Goal: Information Seeking & Learning: Understand process/instructions

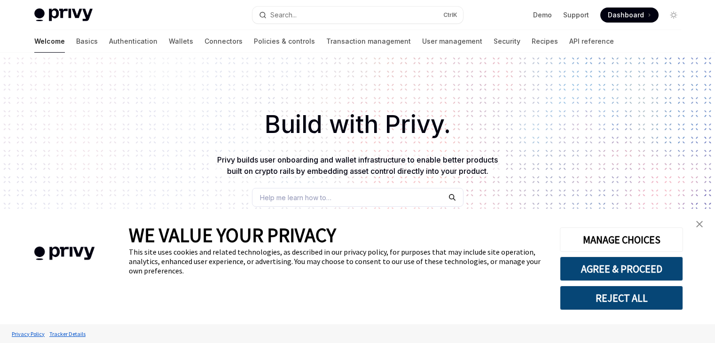
click at [76, 39] on link "Basics" at bounding box center [87, 41] width 22 height 23
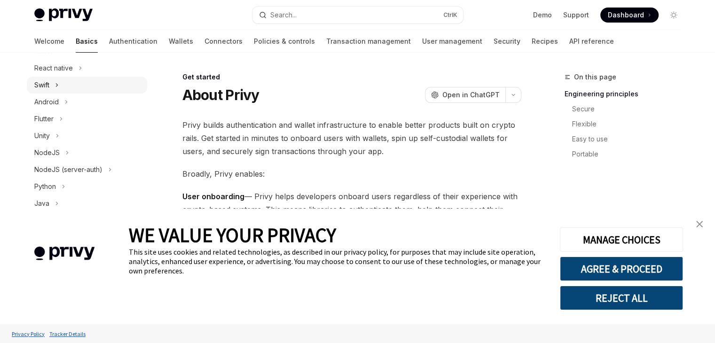
scroll to position [141, 0]
click at [77, 149] on button "NodeJS" at bounding box center [87, 151] width 120 height 17
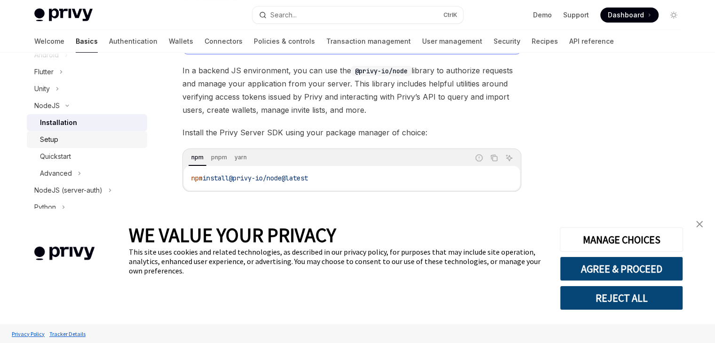
scroll to position [188, 0]
click at [79, 148] on link "Quickstart" at bounding box center [87, 155] width 120 height 17
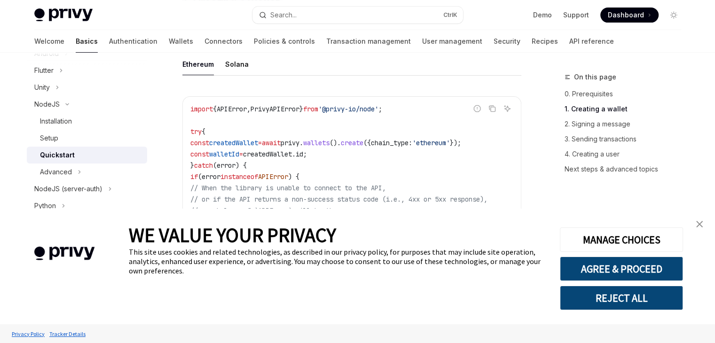
scroll to position [282, 0]
click at [697, 222] on img "close banner" at bounding box center [699, 224] width 7 height 7
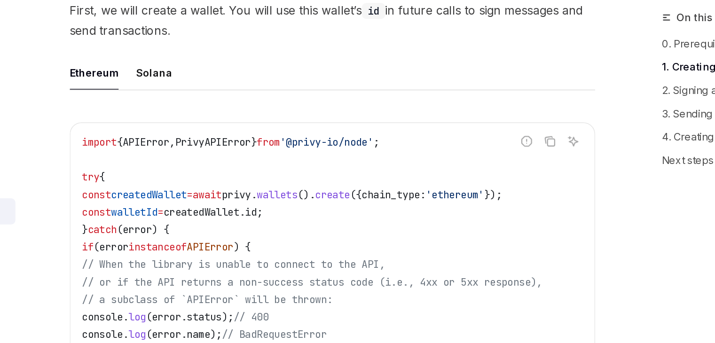
scroll to position [235, 0]
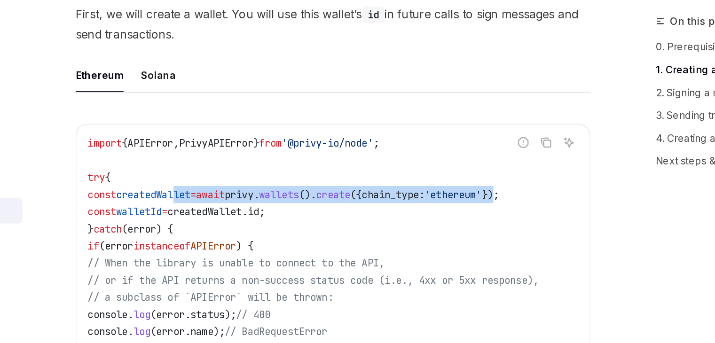
drag, startPoint x: 255, startPoint y: 190, endPoint x: 499, endPoint y: 185, distance: 243.6
click at [499, 185] on code "import { APIError , PrivyAPIError } from '@privy-io/node' ; try { const created…" at bounding box center [351, 265] width 323 height 226
drag, startPoint x: 231, startPoint y: 195, endPoint x: 488, endPoint y: 188, distance: 256.8
click at [488, 188] on code "import { APIError , PrivyAPIError } from '@privy-io/node' ; try { const created…" at bounding box center [351, 265] width 323 height 226
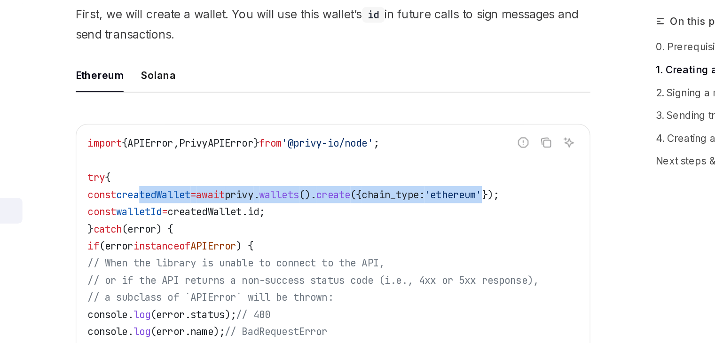
click at [450, 188] on span "'ethereum'" at bounding box center [431, 191] width 38 height 8
drag, startPoint x: 502, startPoint y: 190, endPoint x: 198, endPoint y: 192, distance: 303.3
click at [198, 192] on code "import { APIError , PrivyAPIError } from '@privy-io/node' ; try { const created…" at bounding box center [351, 265] width 323 height 226
click at [198, 192] on span "const" at bounding box center [199, 191] width 19 height 8
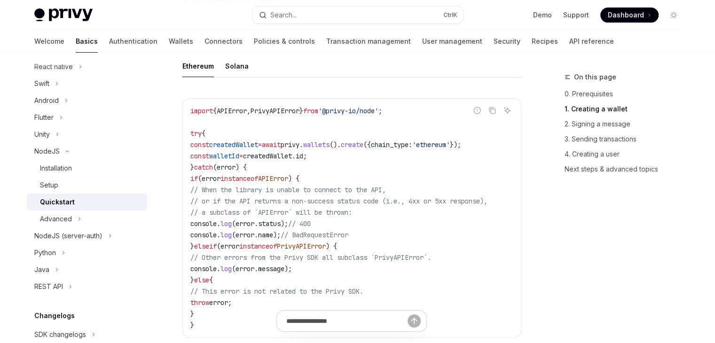
scroll to position [282, 0]
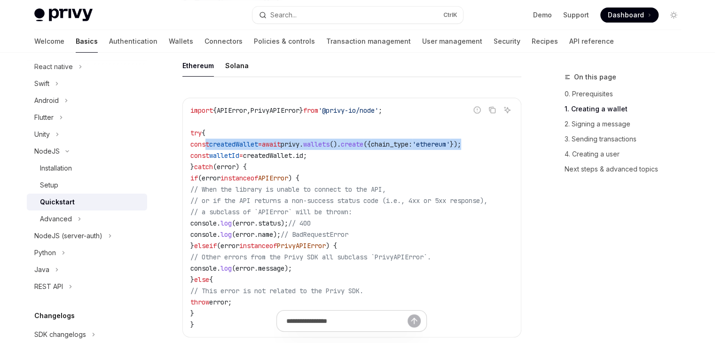
drag, startPoint x: 207, startPoint y: 148, endPoint x: 503, endPoint y: 147, distance: 295.7
click at [502, 147] on code "import { APIError , PrivyAPIError } from '@privy-io/node' ; try { const created…" at bounding box center [351, 218] width 323 height 226
click at [330, 143] on span "wallets" at bounding box center [316, 144] width 26 height 8
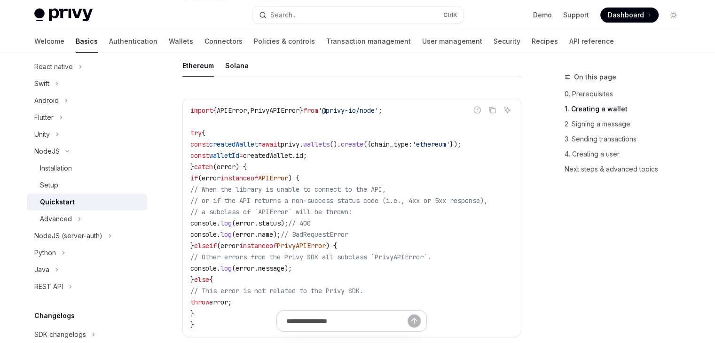
click at [328, 150] on code "import { APIError , PrivyAPIError } from '@privy-io/node' ; try { const created…" at bounding box center [351, 218] width 323 height 226
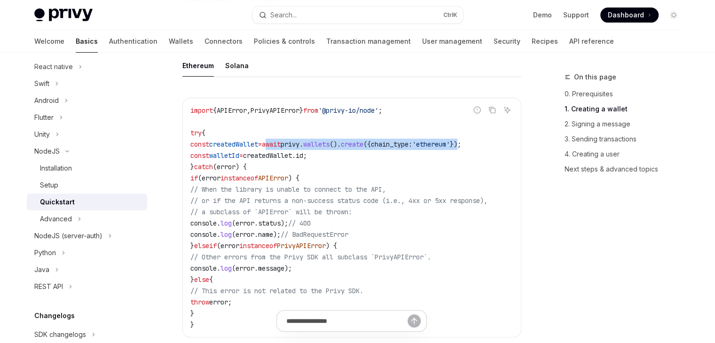
drag, startPoint x: 283, startPoint y: 141, endPoint x: 497, endPoint y: 138, distance: 214.4
click at [497, 138] on code "import { APIError , PrivyAPIError } from '@privy-io/node' ; try { const created…" at bounding box center [351, 218] width 323 height 226
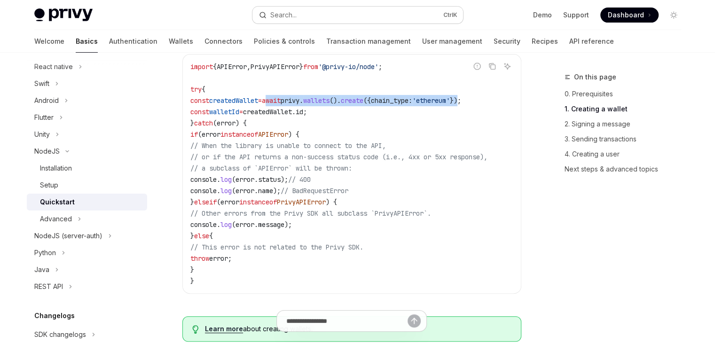
scroll to position [329, 0]
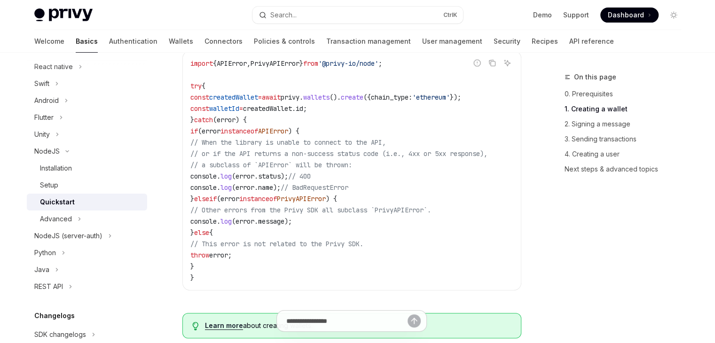
click at [275, 204] on code "import { APIError , PrivyAPIError } from '@privy-io/node' ; try { const created…" at bounding box center [351, 171] width 323 height 226
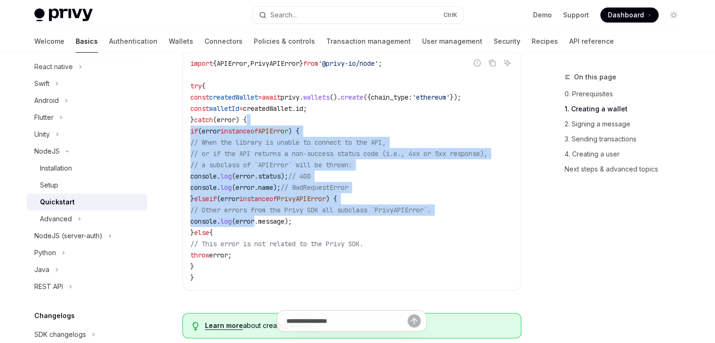
drag, startPoint x: 275, startPoint y: 219, endPoint x: 281, endPoint y: 123, distance: 95.6
click at [281, 123] on code "import { APIError , PrivyAPIError } from '@privy-io/node' ; try { const created…" at bounding box center [351, 171] width 323 height 226
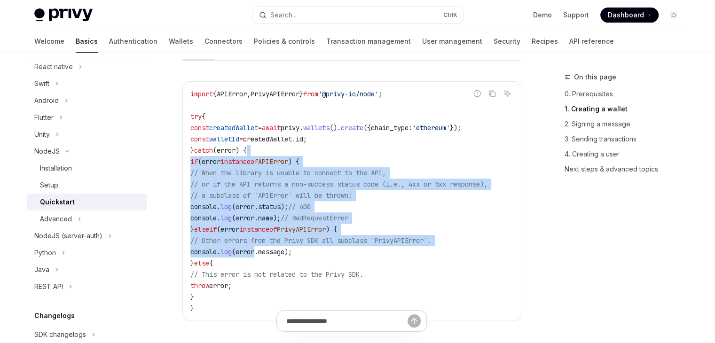
scroll to position [188, 0]
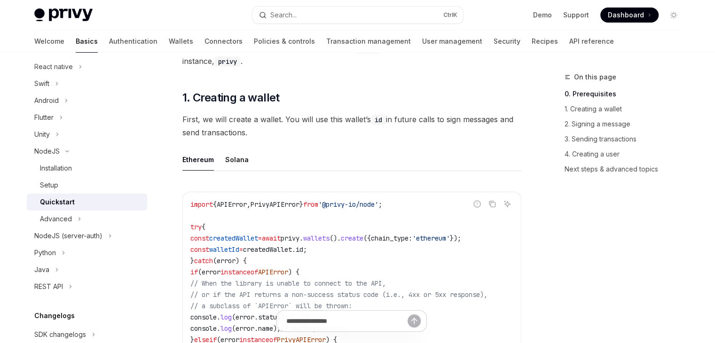
click at [260, 150] on ul "Ethereum Solana" at bounding box center [351, 160] width 339 height 23
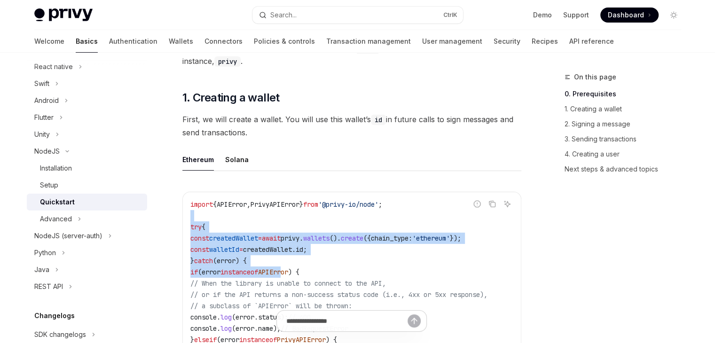
drag, startPoint x: 243, startPoint y: 219, endPoint x: 300, endPoint y: 277, distance: 81.8
click at [300, 277] on code "import { APIError , PrivyAPIError } from '@privy-io/node' ; try { const created…" at bounding box center [351, 312] width 323 height 226
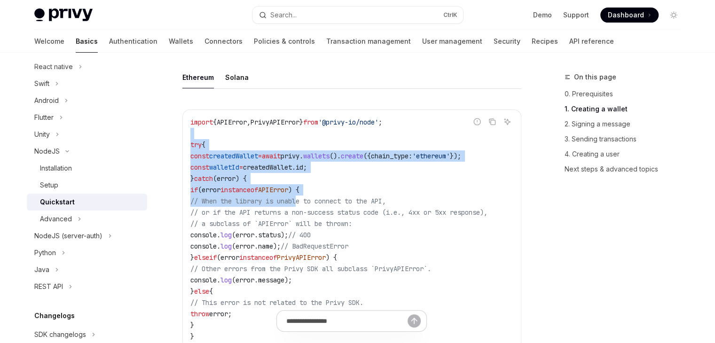
scroll to position [282, 0]
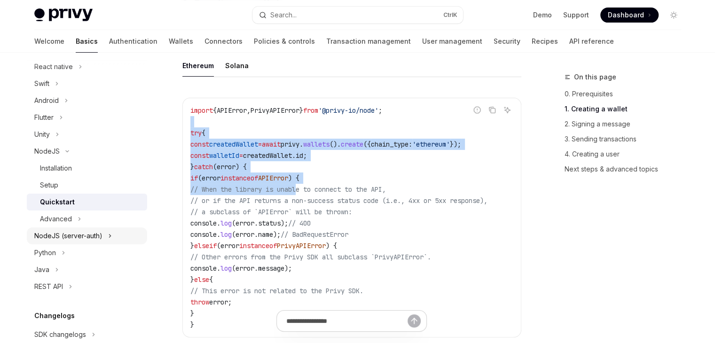
click at [109, 232] on icon "Toggle NodeJS (server-auth) section" at bounding box center [110, 235] width 4 height 11
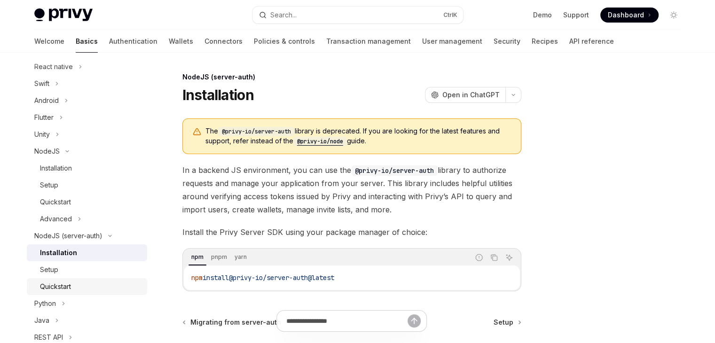
click at [99, 283] on div "Quickstart" at bounding box center [91, 286] width 102 height 11
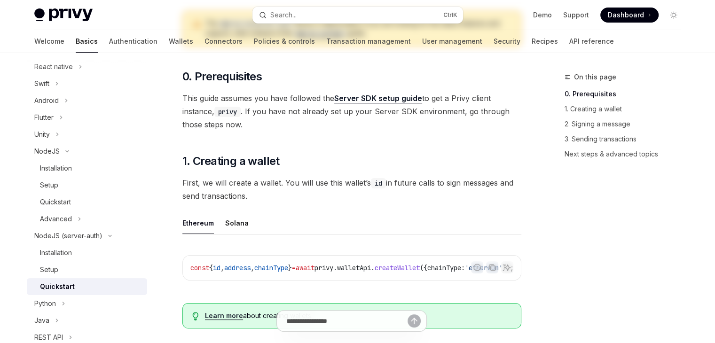
scroll to position [188, 0]
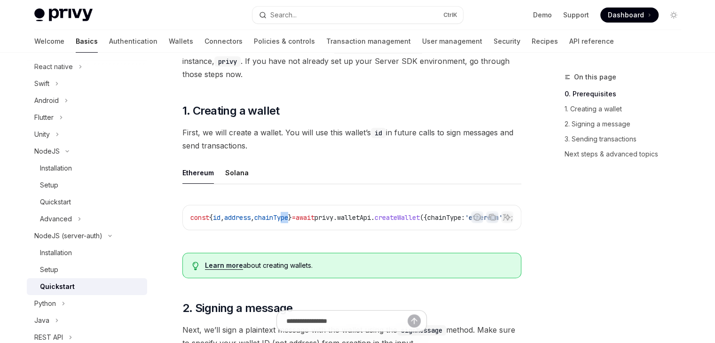
drag, startPoint x: 295, startPoint y: 224, endPoint x: 306, endPoint y: 239, distance: 18.1
click at [306, 239] on div "Report incorrect code Copy Ask AI const { id , address , chainType } = await pr…" at bounding box center [351, 221] width 339 height 50
drag, startPoint x: 374, startPoint y: 236, endPoint x: 415, endPoint y: 249, distance: 42.8
click at [407, 243] on div "Report incorrect code Copy Ask AI const { id , address , chainType } = await pr…" at bounding box center [351, 221] width 339 height 50
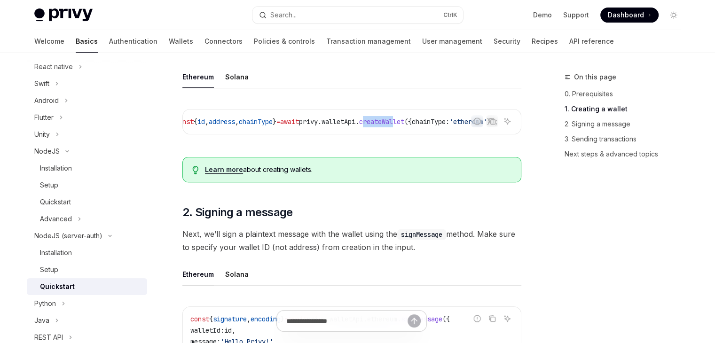
scroll to position [235, 0]
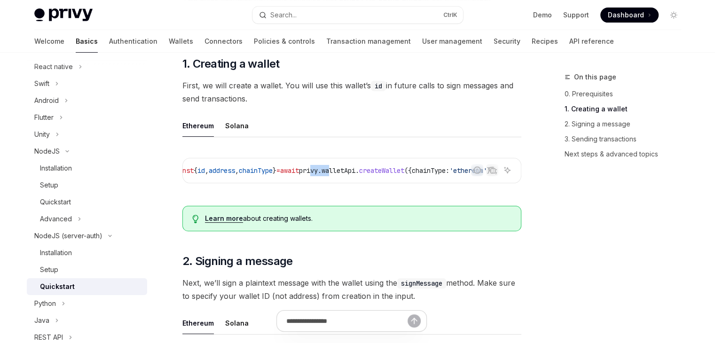
drag, startPoint x: 340, startPoint y: 189, endPoint x: 316, endPoint y: 188, distance: 24.5
click at [316, 188] on div "Report incorrect code Copy Ask AI const { id , address , chainType } = await pr…" at bounding box center [351, 174] width 339 height 50
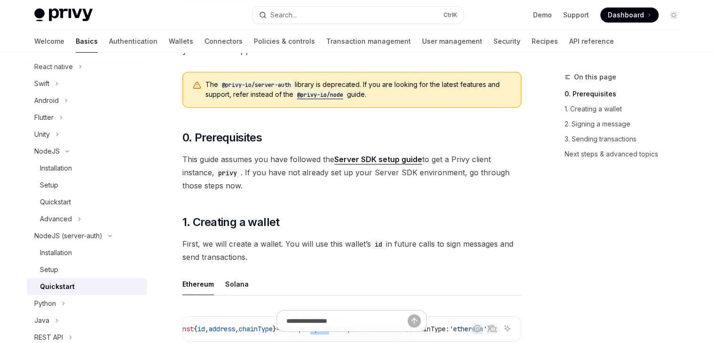
scroll to position [188, 0]
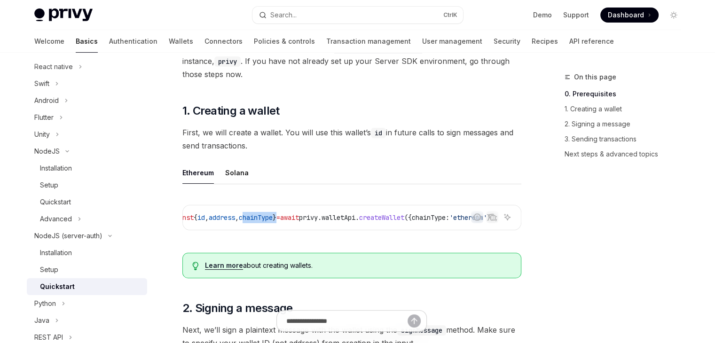
drag, startPoint x: 274, startPoint y: 226, endPoint x: 235, endPoint y: 235, distance: 40.0
click at [235, 228] on div "const { id , address , chainType } = await privy . walletApi . createWallet ({ …" at bounding box center [352, 217] width 338 height 24
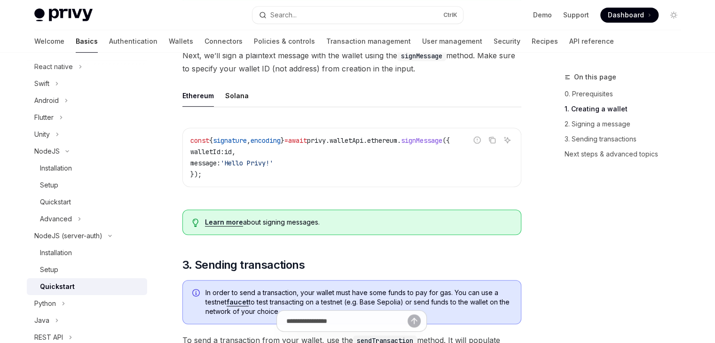
scroll to position [517, 0]
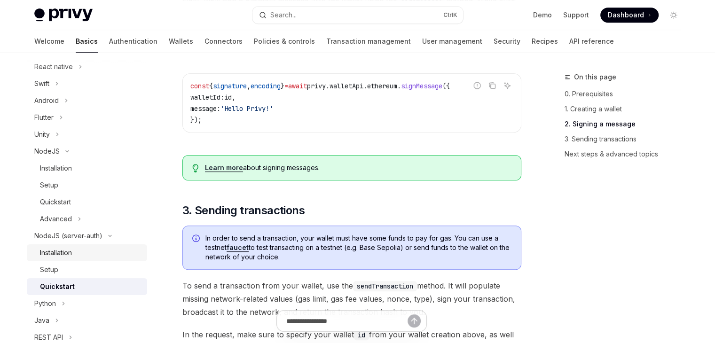
click at [100, 254] on div "Installation" at bounding box center [91, 252] width 102 height 11
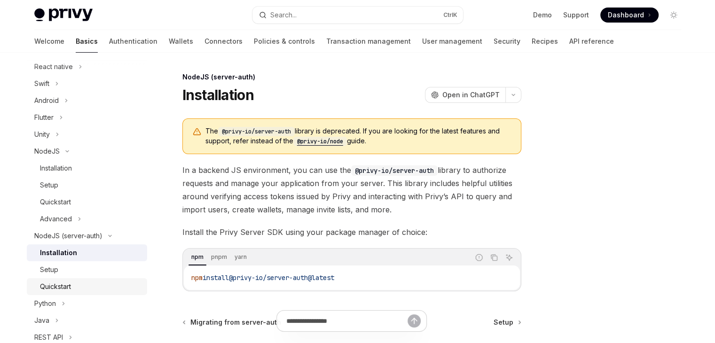
click at [74, 278] on link "Quickstart" at bounding box center [87, 286] width 120 height 17
type textarea "*"
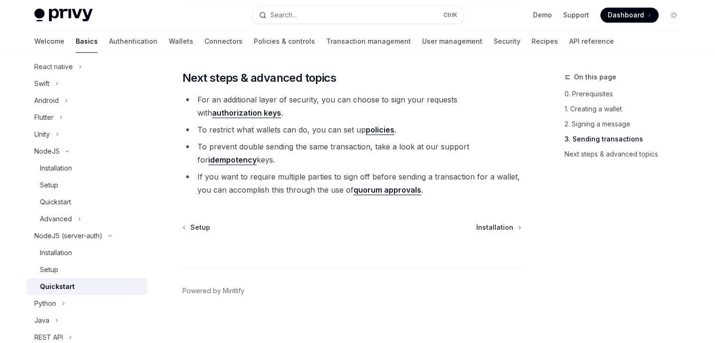
scroll to position [1134, 0]
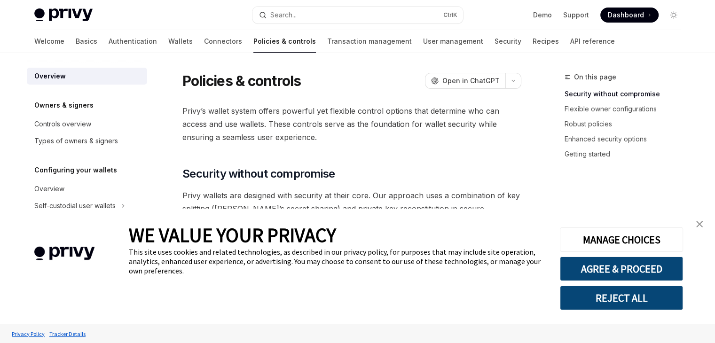
click at [704, 228] on link "close banner" at bounding box center [699, 224] width 19 height 19
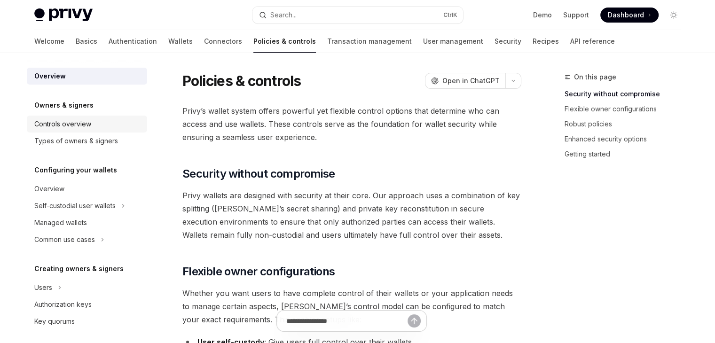
click at [66, 122] on div "Controls overview" at bounding box center [62, 123] width 57 height 11
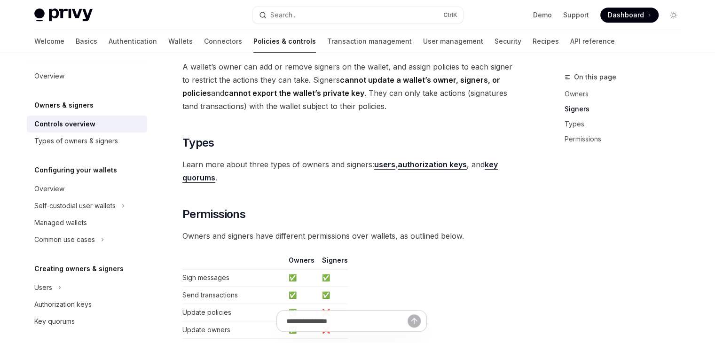
scroll to position [857, 0]
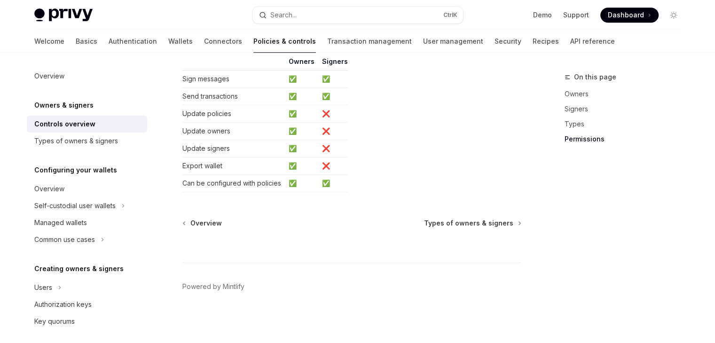
click at [69, 129] on div "Controls overview" at bounding box center [64, 123] width 61 height 11
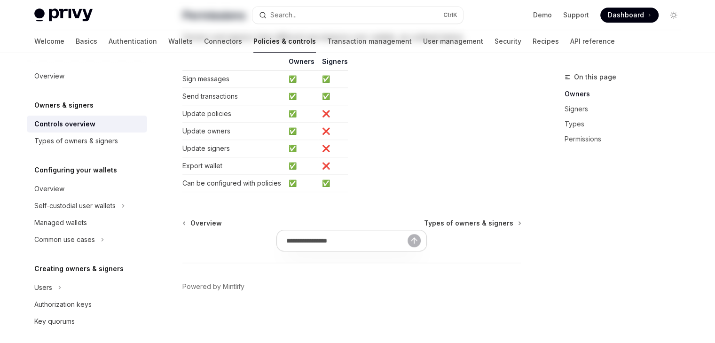
scroll to position [0, 0]
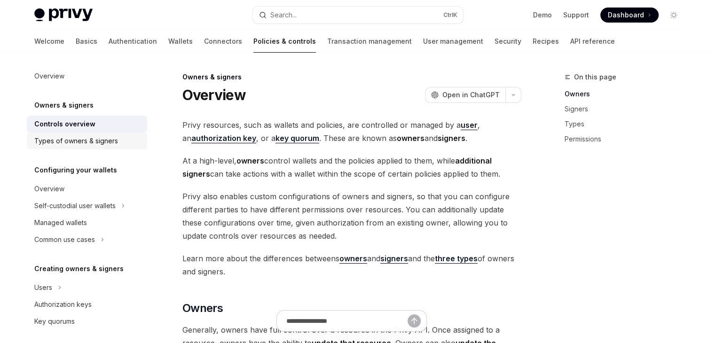
click at [68, 139] on div "Types of owners & signers" at bounding box center [76, 140] width 84 height 11
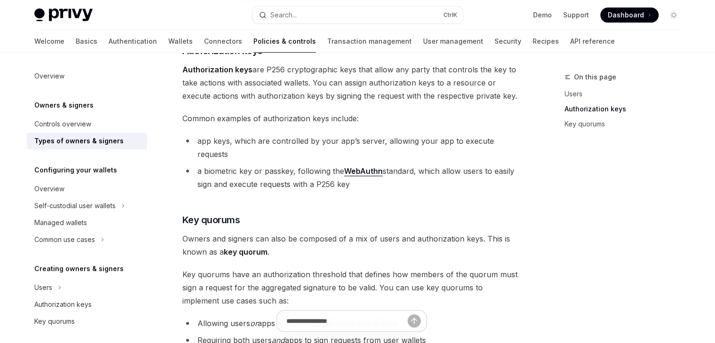
scroll to position [438, 0]
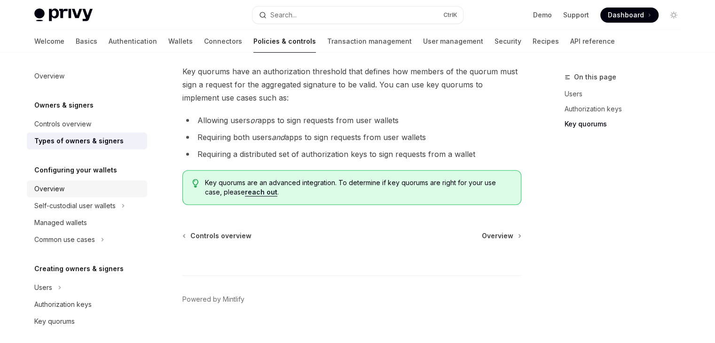
click at [96, 184] on div "Overview" at bounding box center [87, 188] width 107 height 11
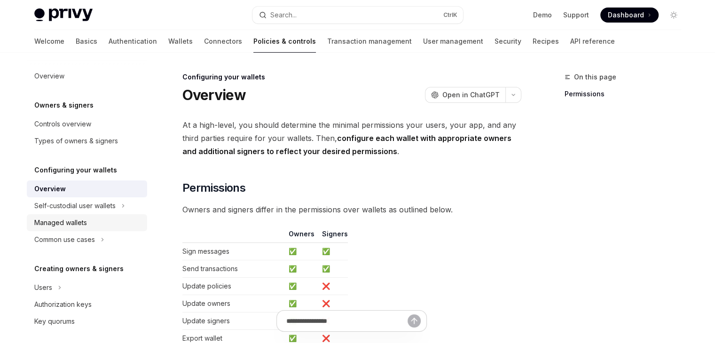
click at [92, 229] on link "Managed wallets" at bounding box center [87, 222] width 120 height 17
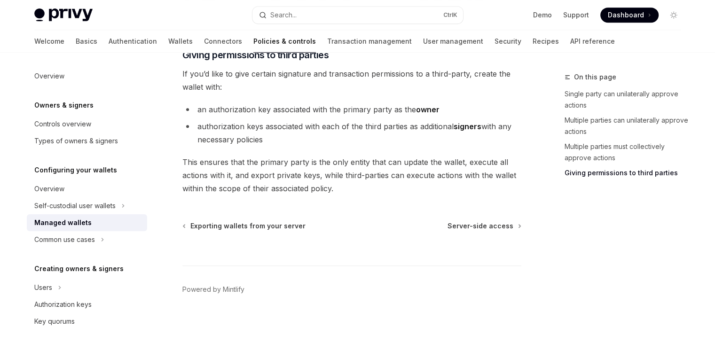
scroll to position [538, 0]
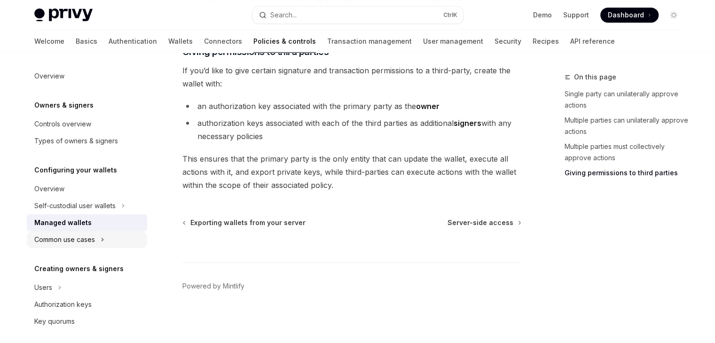
click at [118, 236] on button "Common use cases" at bounding box center [87, 239] width 120 height 17
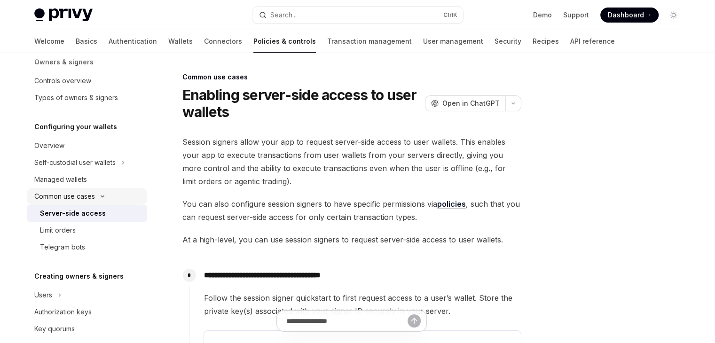
scroll to position [47, 0]
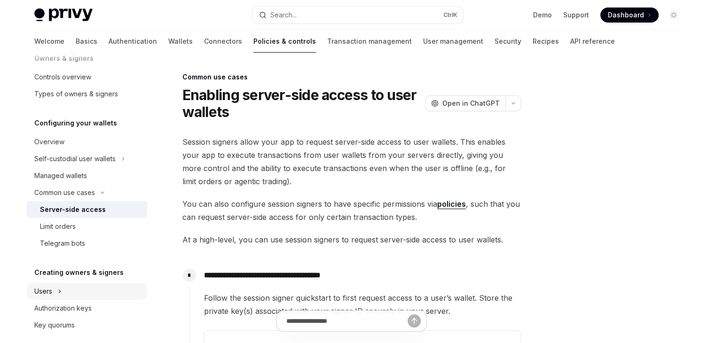
click at [79, 289] on button "Users" at bounding box center [87, 291] width 120 height 17
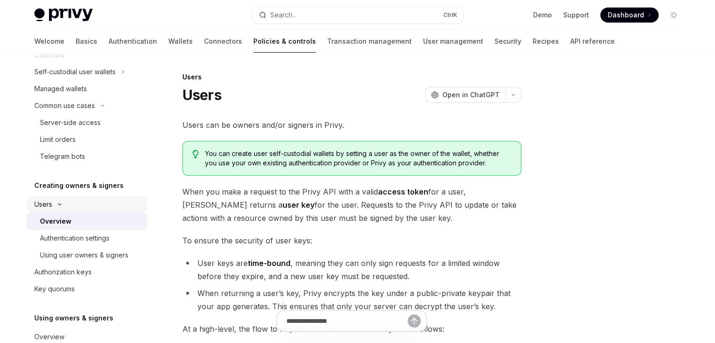
scroll to position [141, 0]
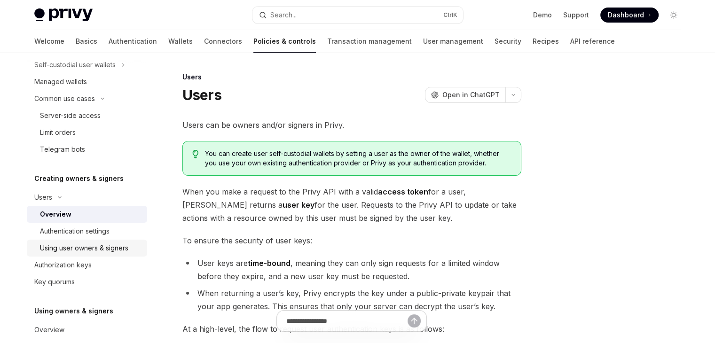
click at [83, 240] on link "Using user owners & signers" at bounding box center [87, 248] width 120 height 17
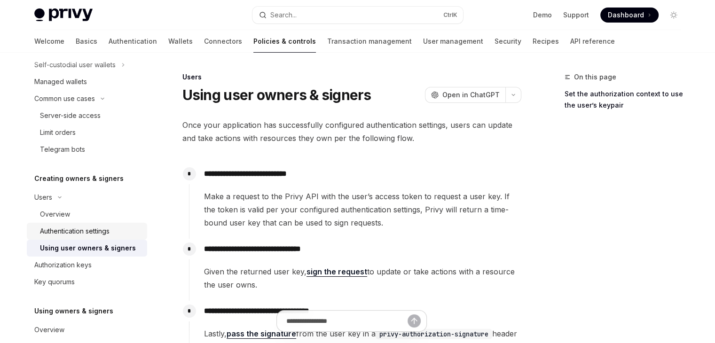
click at [88, 232] on div "Authentication settings" at bounding box center [75, 231] width 70 height 11
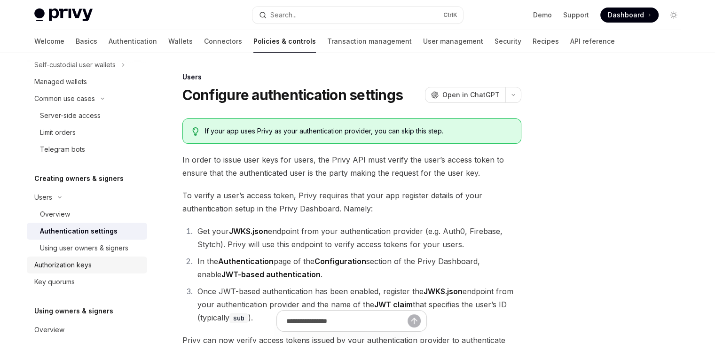
click at [84, 268] on div "Authorization keys" at bounding box center [62, 265] width 57 height 11
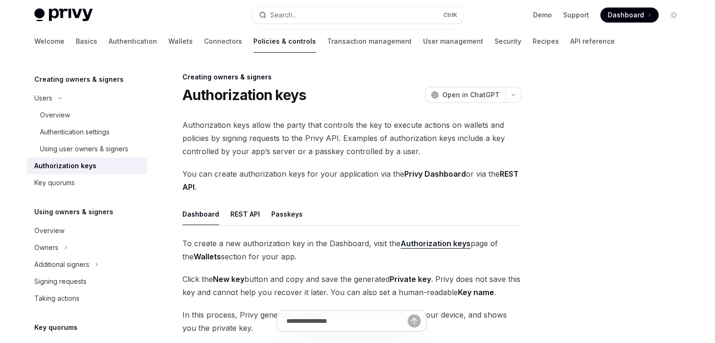
scroll to position [282, 0]
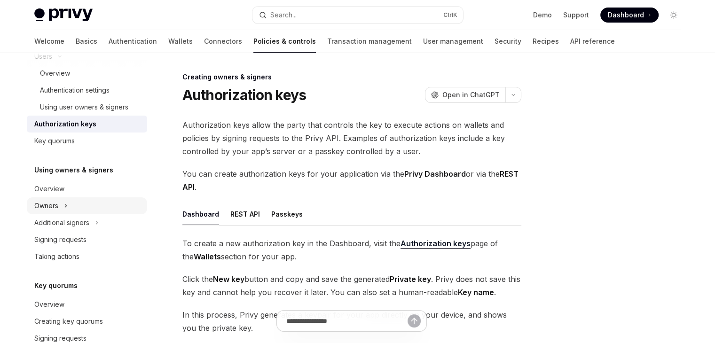
click at [77, 204] on button "Owners" at bounding box center [87, 205] width 120 height 17
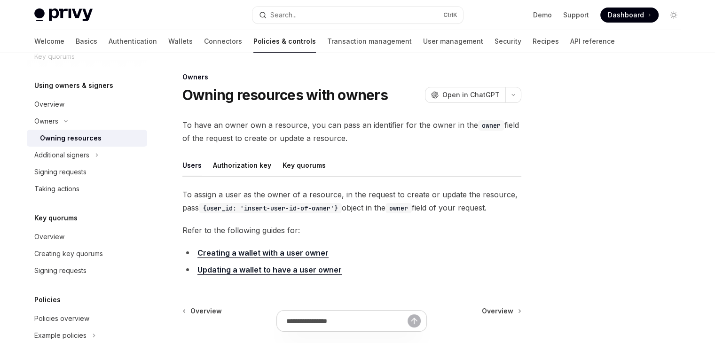
scroll to position [376, 0]
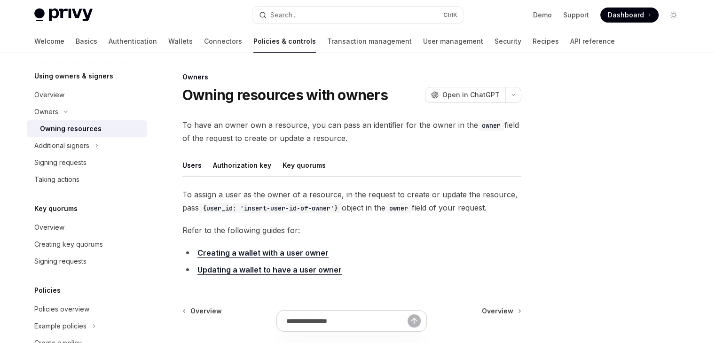
click at [226, 165] on button "Authorization key" at bounding box center [242, 165] width 58 height 22
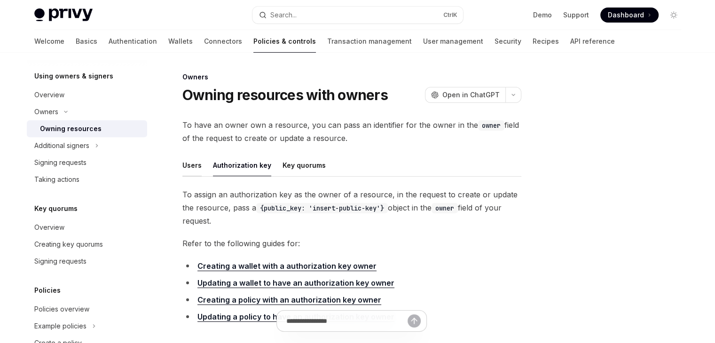
click at [194, 162] on button "Users" at bounding box center [191, 165] width 19 height 22
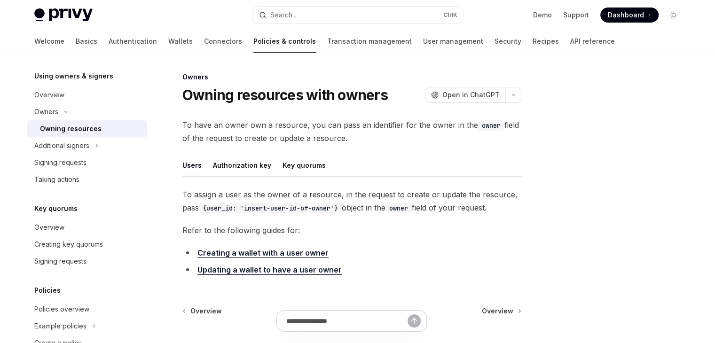
click at [233, 162] on button "Authorization key" at bounding box center [242, 165] width 58 height 22
type textarea "*"
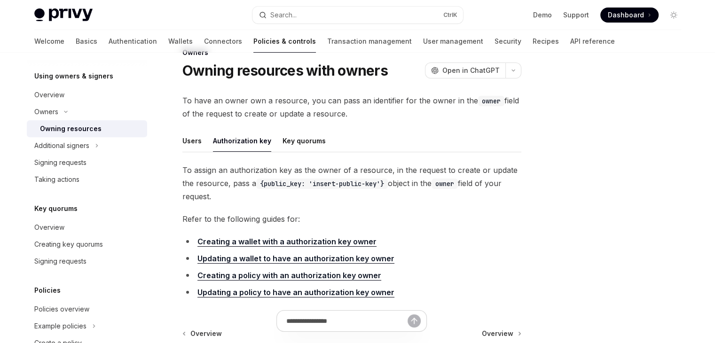
scroll to position [135, 0]
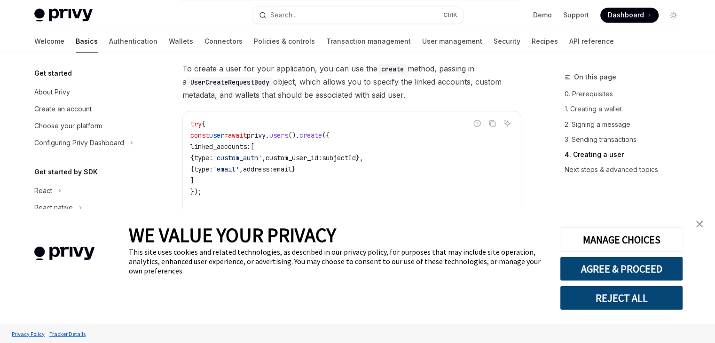
scroll to position [145, 0]
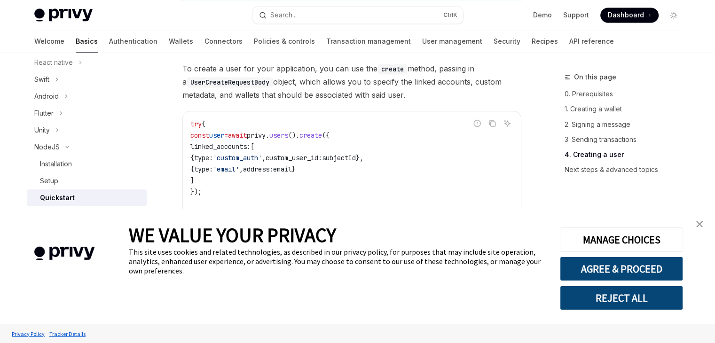
click at [704, 228] on link "close banner" at bounding box center [699, 224] width 19 height 19
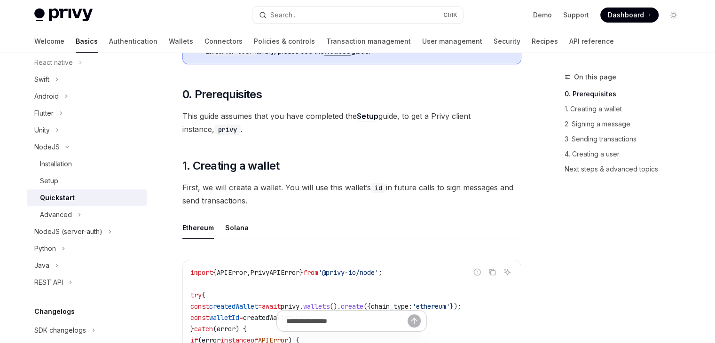
scroll to position [188, 0]
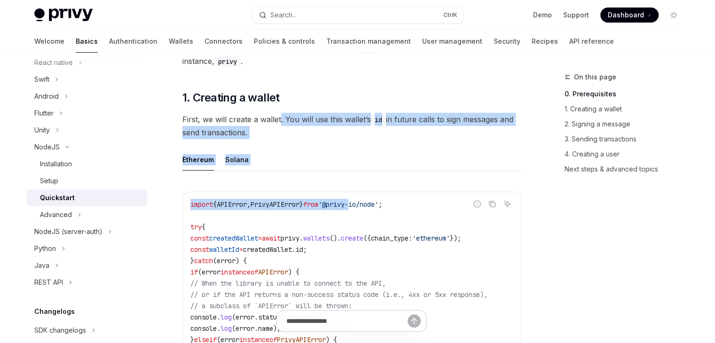
drag, startPoint x: 280, startPoint y: 123, endPoint x: 377, endPoint y: 181, distance: 112.8
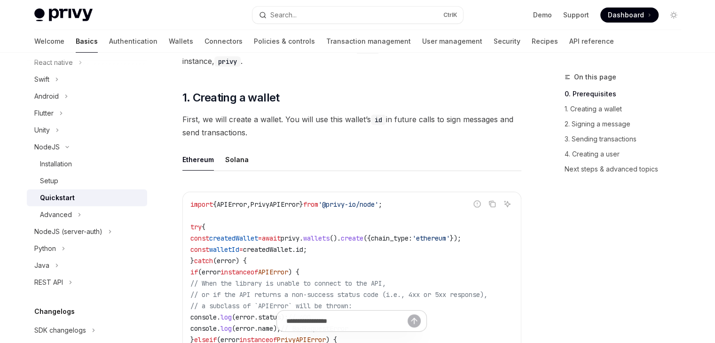
click at [243, 240] on span "createdWallet" at bounding box center [233, 238] width 49 height 8
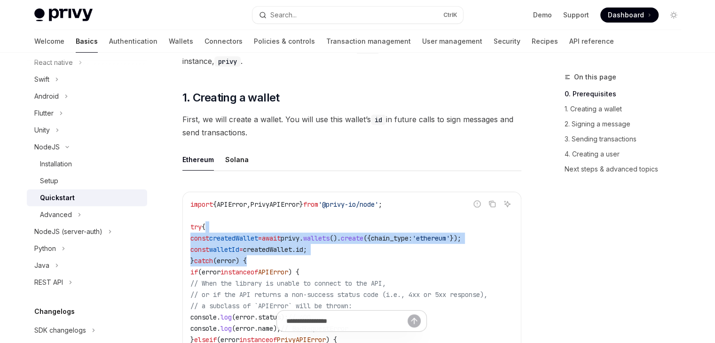
drag, startPoint x: 233, startPoint y: 228, endPoint x: 288, endPoint y: 277, distance: 73.6
click at [285, 269] on code "import { APIError , PrivyAPIError } from '@privy-io/node' ; try { const created…" at bounding box center [351, 312] width 323 height 226
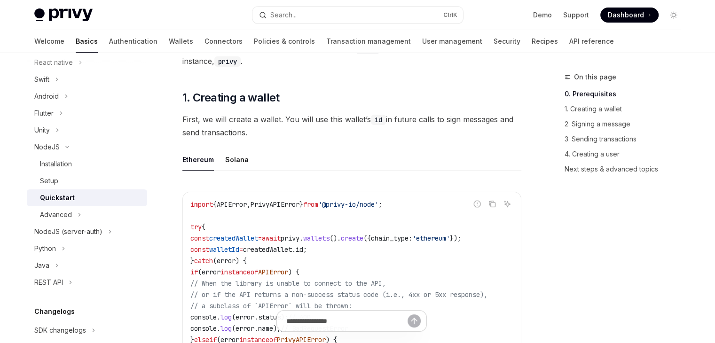
click at [288, 277] on code "import { APIError , PrivyAPIError } from '@privy-io/node' ; try { const created…" at bounding box center [351, 312] width 323 height 226
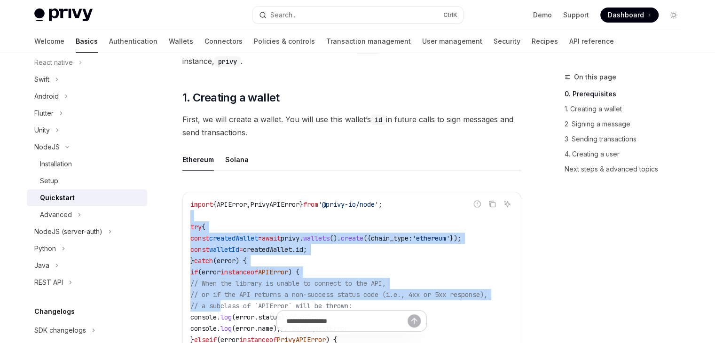
drag, startPoint x: 193, startPoint y: 217, endPoint x: 221, endPoint y: 304, distance: 91.3
click at [221, 303] on code "import { APIError , PrivyAPIError } from '@privy-io/node' ; try { const created…" at bounding box center [351, 312] width 323 height 226
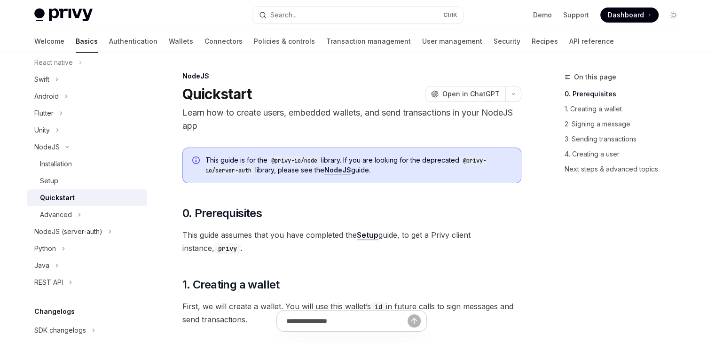
scroll to position [0, 0]
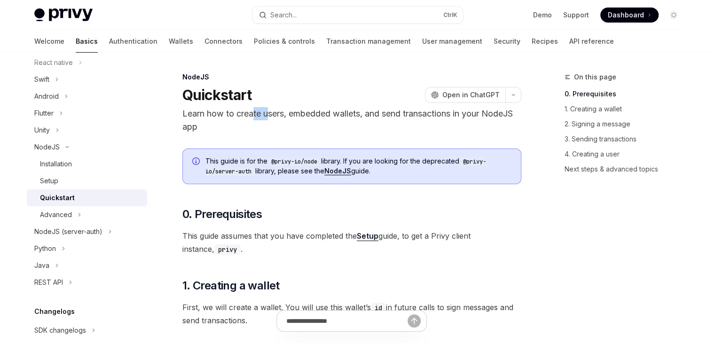
drag, startPoint x: 254, startPoint y: 112, endPoint x: 270, endPoint y: 111, distance: 16.0
click at [270, 111] on p "Learn how to create users, embedded wallets, and send transactions in your Node…" at bounding box center [351, 120] width 339 height 26
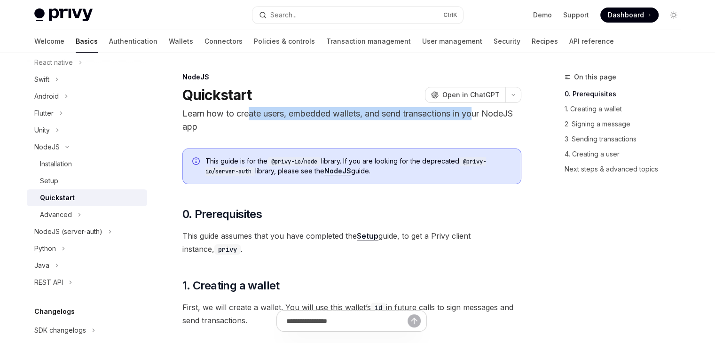
drag, startPoint x: 251, startPoint y: 111, endPoint x: 477, endPoint y: 114, distance: 225.7
click at [477, 114] on p "Learn how to create users, embedded wallets, and send transactions in your Node…" at bounding box center [351, 120] width 339 height 26
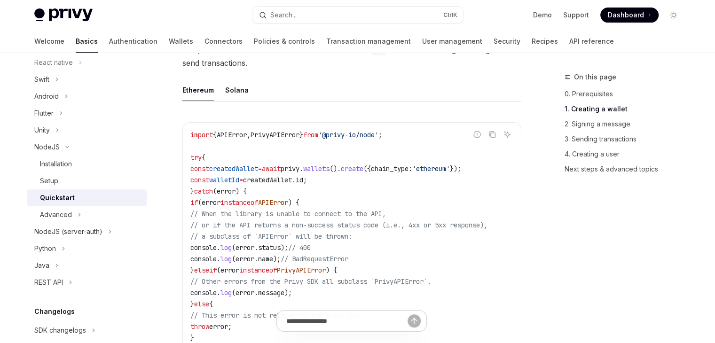
scroll to position [282, 0]
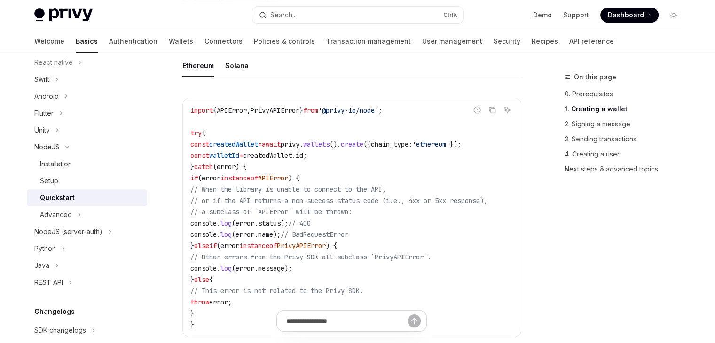
drag, startPoint x: 243, startPoint y: 311, endPoint x: 232, endPoint y: 185, distance: 126.4
click at [231, 140] on span "createdWallet" at bounding box center [233, 144] width 49 height 8
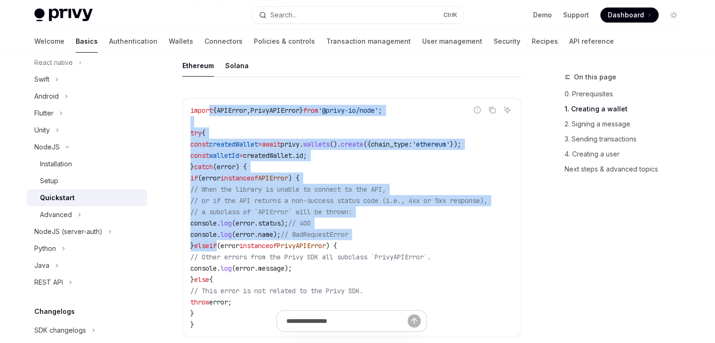
drag, startPoint x: 211, startPoint y: 110, endPoint x: 229, endPoint y: 239, distance: 130.5
click at [229, 239] on code "import { APIError , PrivyAPIError } from '@privy-io/node' ; try { const created…" at bounding box center [351, 218] width 323 height 226
click at [341, 218] on code "import { APIError , PrivyAPIError } from '@privy-io/node' ; try { const created…" at bounding box center [351, 218] width 323 height 226
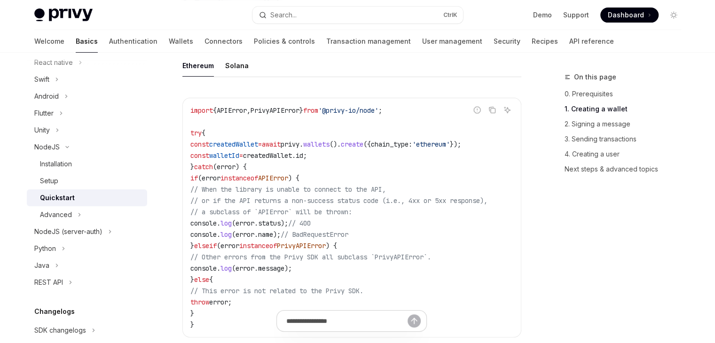
click at [344, 210] on span "// a subclass of `APIError` will be thrown:" at bounding box center [271, 212] width 162 height 8
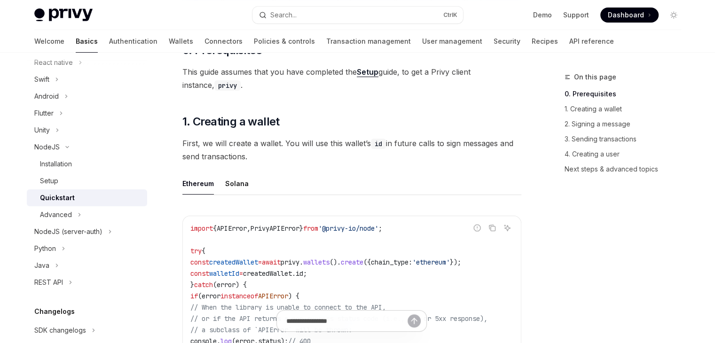
scroll to position [0, 0]
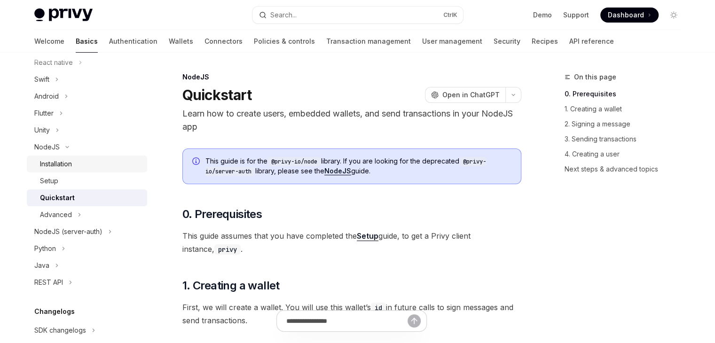
click at [91, 164] on div "Installation" at bounding box center [91, 163] width 102 height 11
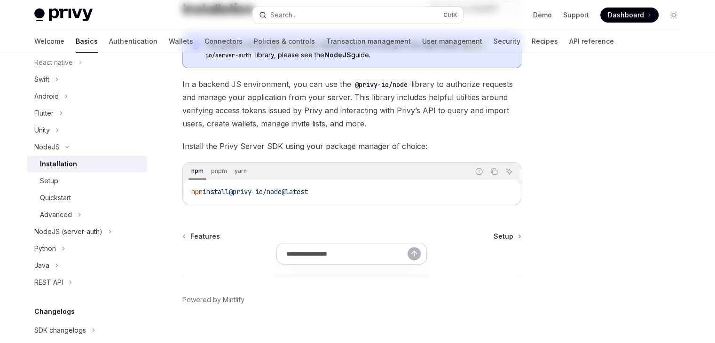
scroll to position [100, 0]
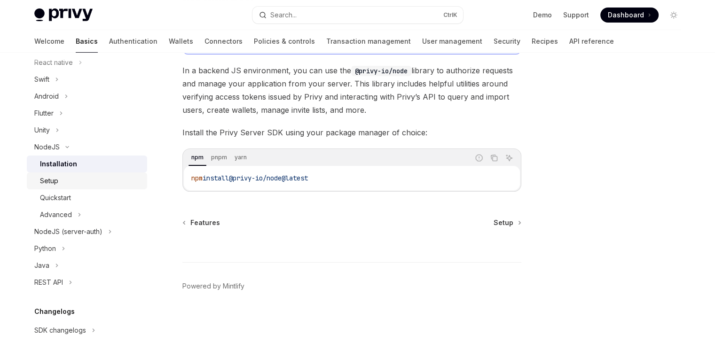
click at [108, 184] on div "Setup" at bounding box center [91, 180] width 102 height 11
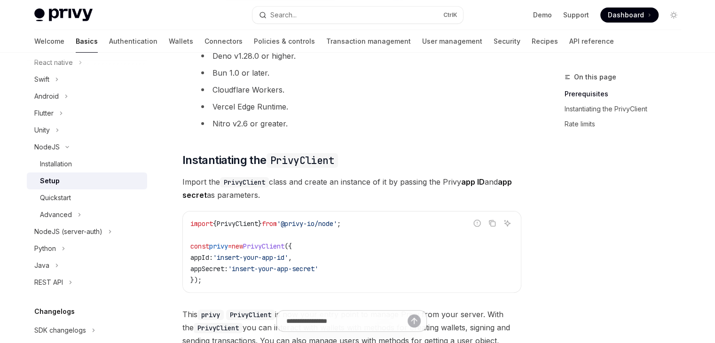
scroll to position [160, 0]
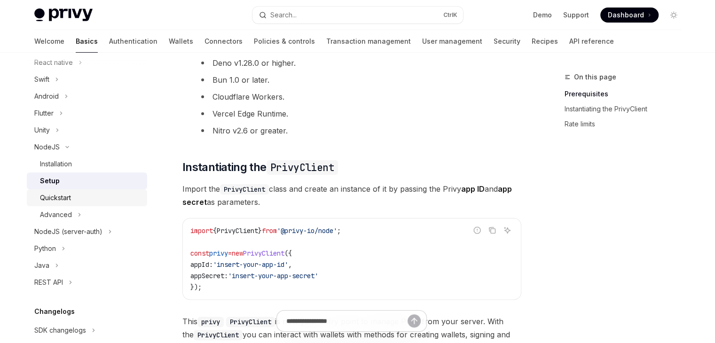
click at [95, 197] on div "Quickstart" at bounding box center [91, 197] width 102 height 11
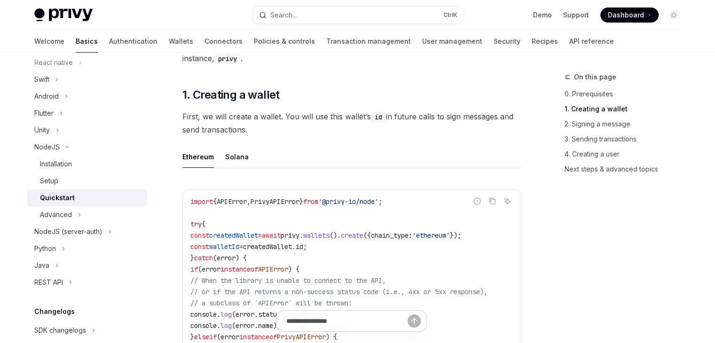
scroll to position [188, 0]
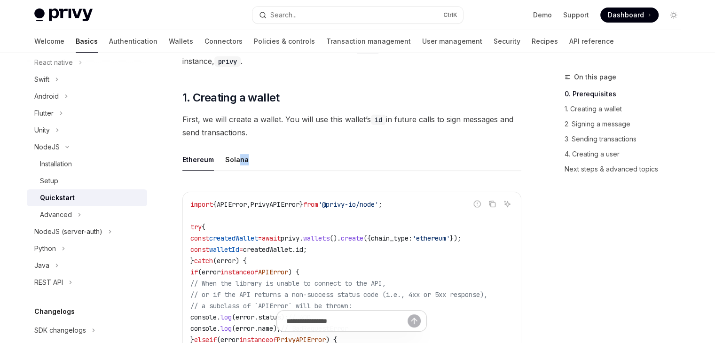
drag, startPoint x: 239, startPoint y: 140, endPoint x: 425, endPoint y: 139, distance: 186.2
drag, startPoint x: 460, startPoint y: 132, endPoint x: 203, endPoint y: 125, distance: 256.8
click at [203, 125] on span "First, we will create a wallet. You will use this wallet’s id in future calls t…" at bounding box center [351, 126] width 339 height 26
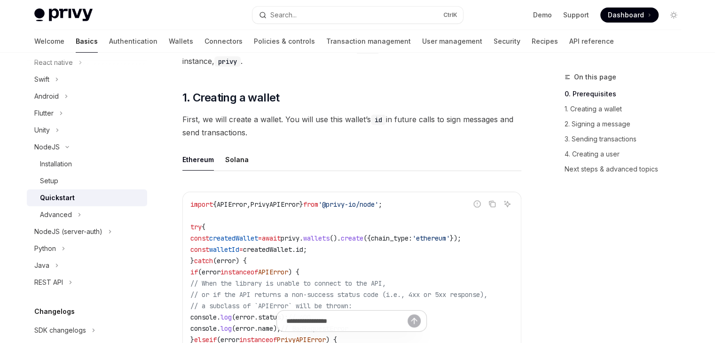
click at [203, 125] on span "First, we will create a wallet. You will use this wallet’s id in future calls t…" at bounding box center [351, 126] width 339 height 26
drag, startPoint x: 184, startPoint y: 129, endPoint x: 307, endPoint y: 134, distance: 122.3
click at [303, 136] on span "First, we will create a wallet. You will use this wallet’s id in future calls t…" at bounding box center [351, 126] width 339 height 26
click at [308, 134] on span "First, we will create a wallet. You will use this wallet’s id in future calls t…" at bounding box center [351, 126] width 339 height 26
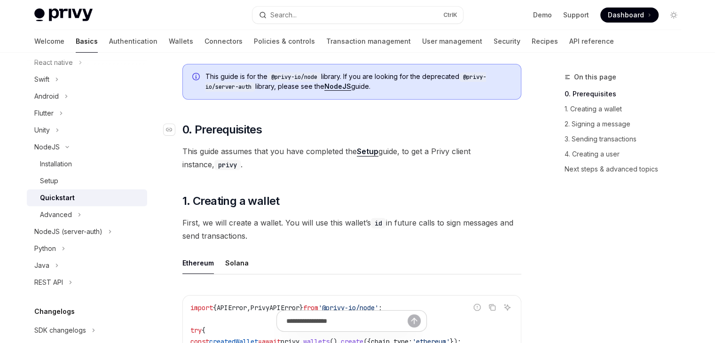
scroll to position [88, 0]
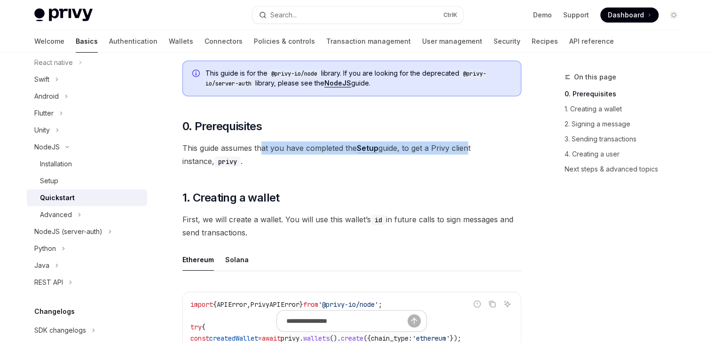
drag, startPoint x: 271, startPoint y: 145, endPoint x: 468, endPoint y: 145, distance: 197.5
click at [468, 145] on span "This guide assumes that you have completed the Setup guide, to get a Privy clie…" at bounding box center [351, 155] width 339 height 26
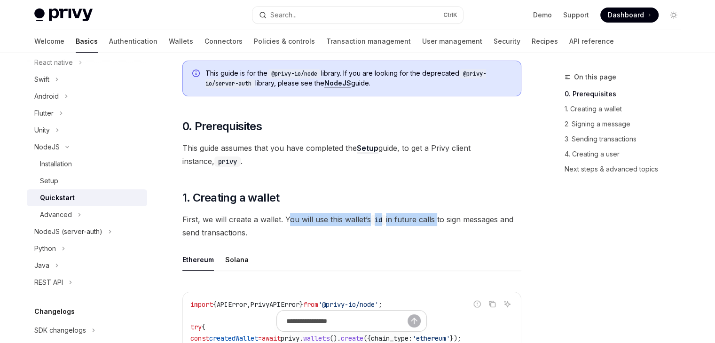
drag, startPoint x: 289, startPoint y: 215, endPoint x: 435, endPoint y: 218, distance: 146.2
click at [435, 218] on span "First, we will create a wallet. You will use this wallet’s id in future calls t…" at bounding box center [351, 226] width 339 height 26
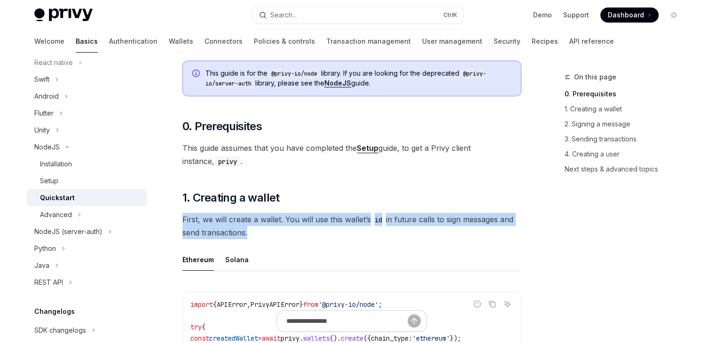
click at [435, 218] on span "First, we will create a wallet. You will use this wallet’s id in future calls t…" at bounding box center [351, 226] width 339 height 26
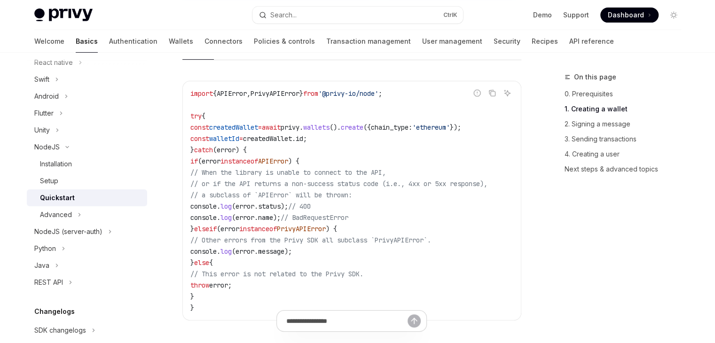
scroll to position [323, 0]
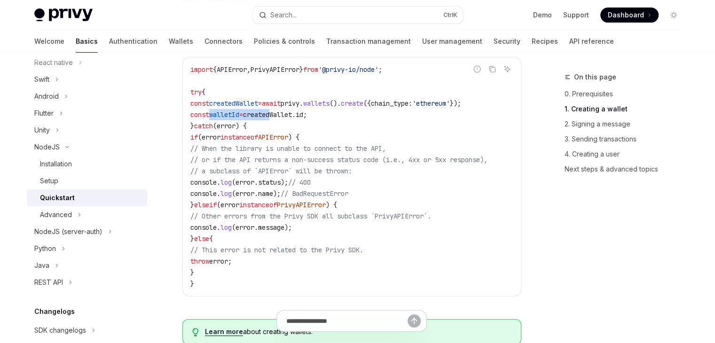
drag, startPoint x: 217, startPoint y: 113, endPoint x: 311, endPoint y: 115, distance: 94.5
click at [292, 113] on span "const walletId = createdWallet . id ;" at bounding box center [248, 114] width 117 height 8
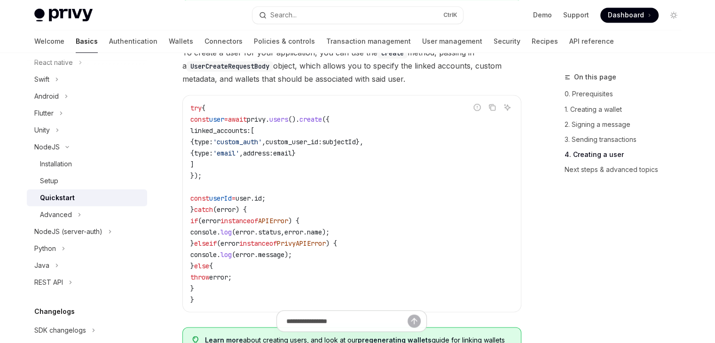
scroll to position [1686, 0]
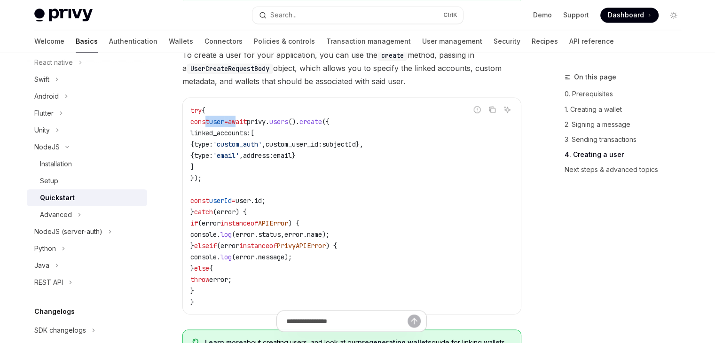
drag, startPoint x: 206, startPoint y: 132, endPoint x: 253, endPoint y: 130, distance: 46.6
click at [253, 126] on span "const user = await privy . users (). create ({" at bounding box center [259, 121] width 139 height 8
drag, startPoint x: 224, startPoint y: 175, endPoint x: 213, endPoint y: 154, distance: 24.4
click at [213, 154] on code "try { const user = await privy . users (). create ({ linked_accounts: [ { type:…" at bounding box center [351, 205] width 323 height 203
click at [194, 148] on span "{" at bounding box center [192, 144] width 4 height 8
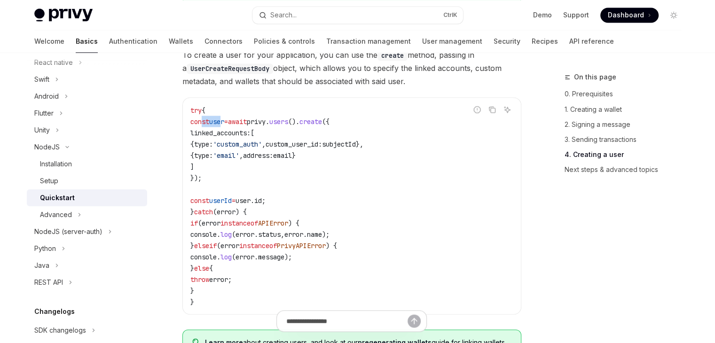
drag, startPoint x: 202, startPoint y: 126, endPoint x: 229, endPoint y: 128, distance: 27.8
click at [229, 126] on span "const user = await privy . users (). create ({" at bounding box center [259, 121] width 139 height 8
drag, startPoint x: 205, startPoint y: 200, endPoint x: 244, endPoint y: 203, distance: 38.2
click at [244, 203] on code "try { const user = await privy . users (). create ({ linked_accounts: [ { type:…" at bounding box center [351, 205] width 323 height 203
click at [233, 172] on code "try { const user = await privy . users (). create ({ linked_accounts: [ { type:…" at bounding box center [351, 205] width 323 height 203
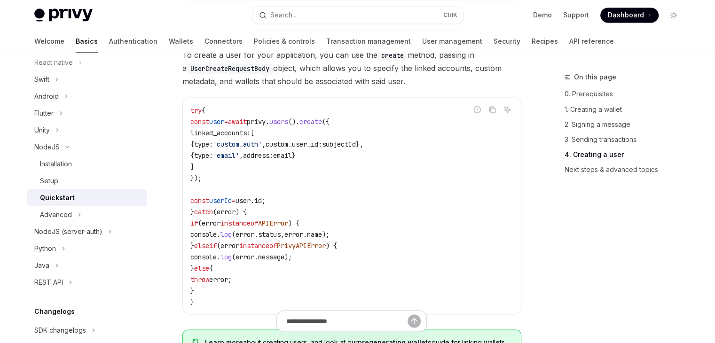
drag, startPoint x: 197, startPoint y: 131, endPoint x: 429, endPoint y: 174, distance: 235.4
click at [429, 173] on code "try { const user = await privy . users (). create ({ linked_accounts: [ { type:…" at bounding box center [351, 205] width 323 height 203
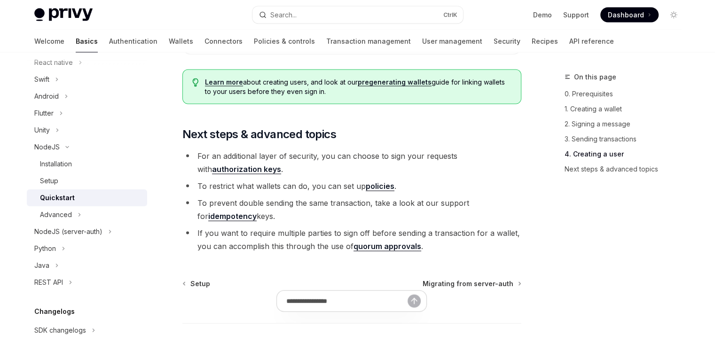
scroll to position [1969, 0]
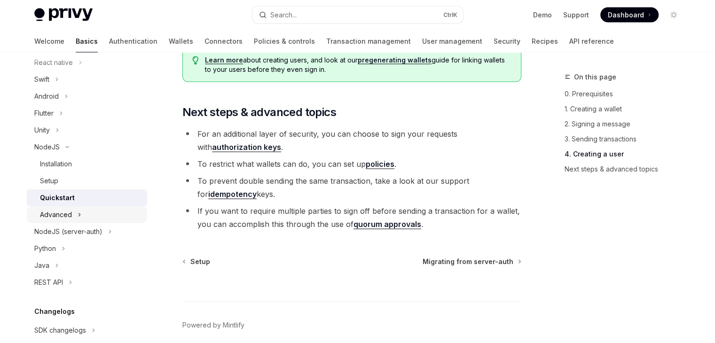
click at [79, 213] on icon "Toggle Advanced section" at bounding box center [80, 214] width 4 height 11
type textarea "*"
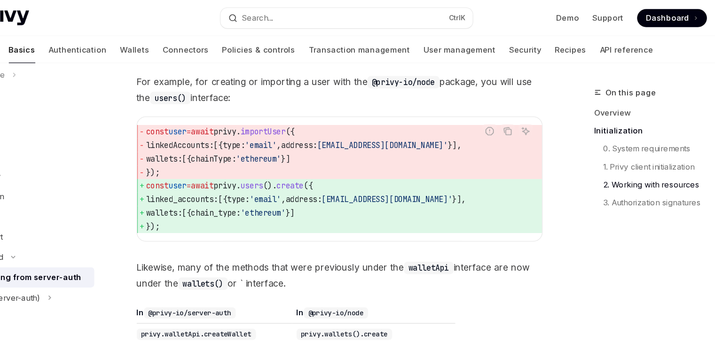
scroll to position [614, 0]
